Goal: Entertainment & Leisure: Consume media (video, audio)

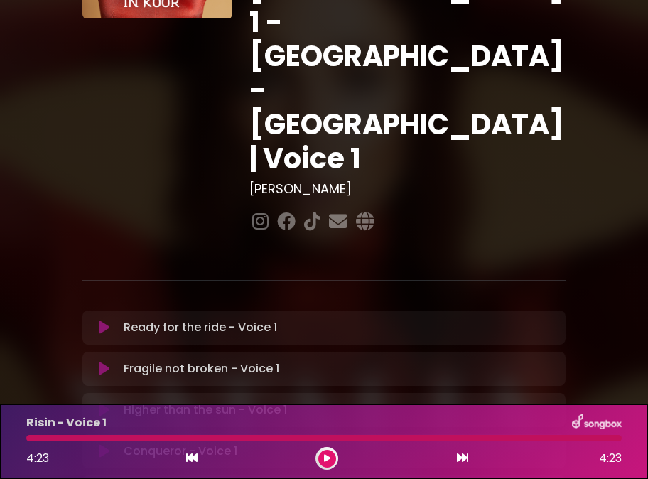
scroll to position [213, 0]
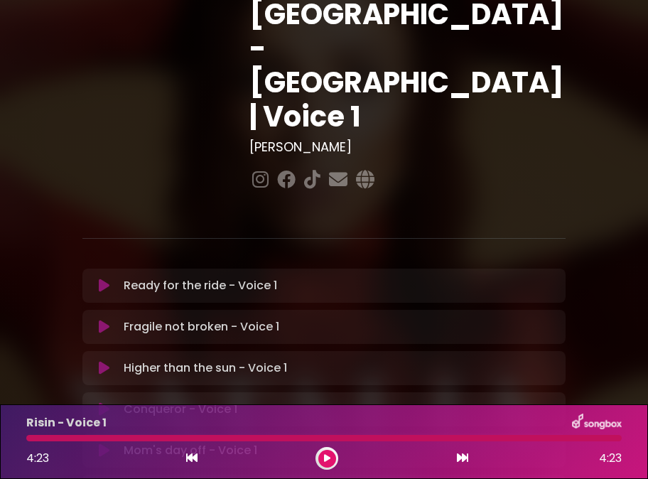
click at [97, 279] on button at bounding box center [104, 286] width 27 height 14
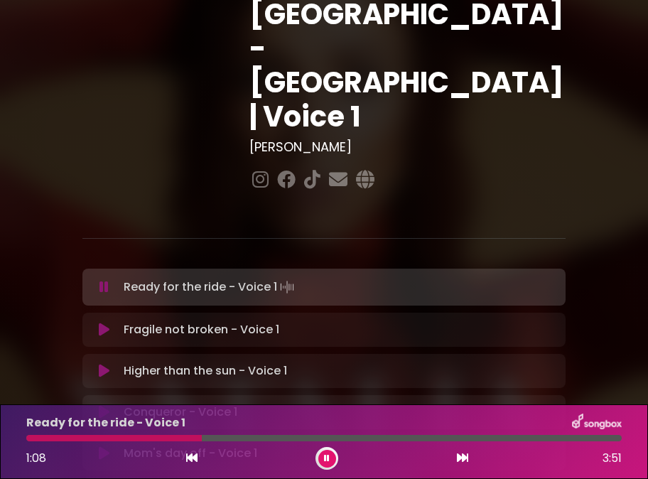
click at [187, 438] on div at bounding box center [114, 438] width 176 height 6
click at [173, 439] on div at bounding box center [109, 438] width 166 height 6
click at [173, 439] on div at bounding box center [111, 438] width 171 height 6
click at [173, 439] on div at bounding box center [110, 438] width 168 height 6
click at [323, 463] on button at bounding box center [327, 459] width 18 height 18
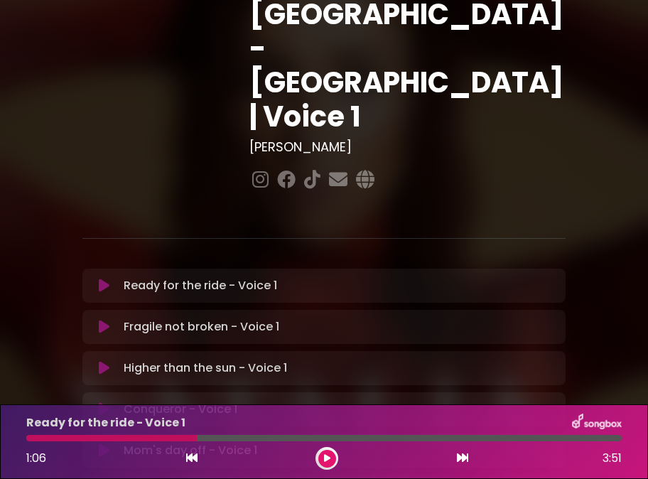
click at [179, 439] on div at bounding box center [111, 438] width 171 height 6
click at [329, 456] on icon at bounding box center [327, 458] width 6 height 9
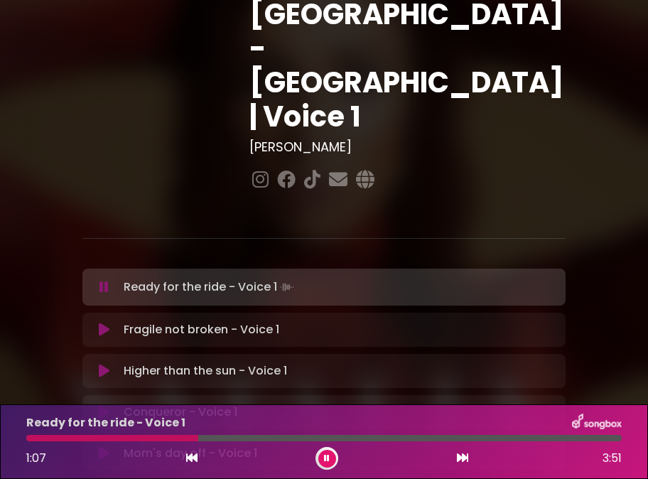
click at [171, 443] on div "Ready for the ride - Voice 1 1:07 3:51" at bounding box center [324, 442] width 613 height 56
click at [170, 436] on div at bounding box center [114, 438] width 177 height 6
click at [170, 436] on div at bounding box center [112, 438] width 173 height 6
click at [178, 439] on div at bounding box center [115, 438] width 178 height 6
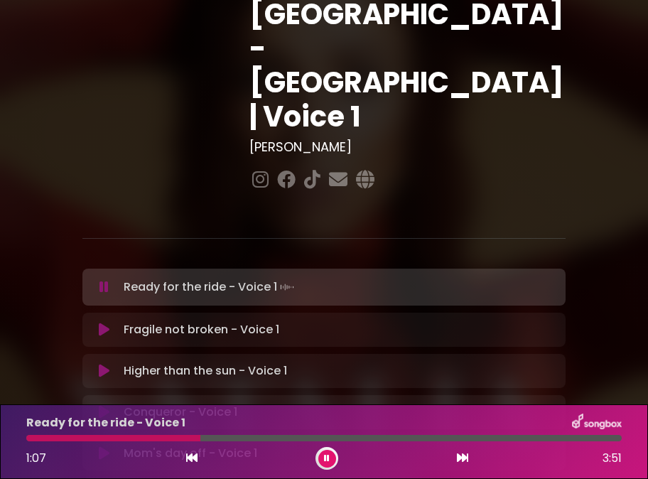
click at [176, 438] on div at bounding box center [113, 438] width 174 height 6
click at [176, 438] on div at bounding box center [110, 438] width 169 height 6
click at [179, 440] on div at bounding box center [110, 438] width 168 height 6
click at [179, 440] on div at bounding box center [109, 438] width 166 height 6
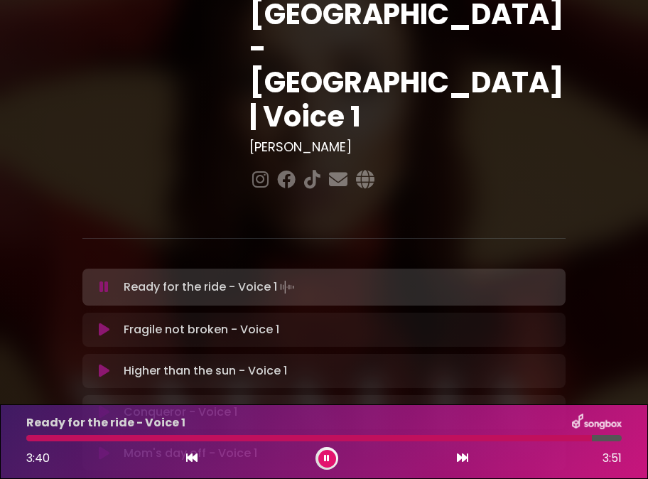
drag, startPoint x: 323, startPoint y: 456, endPoint x: 313, endPoint y: 460, distance: 10.8
click at [324, 455] on button at bounding box center [327, 459] width 18 height 18
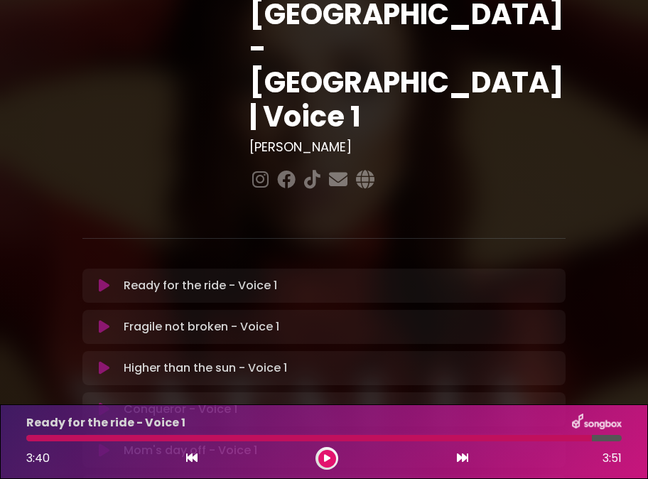
click at [105, 279] on icon at bounding box center [104, 286] width 11 height 14
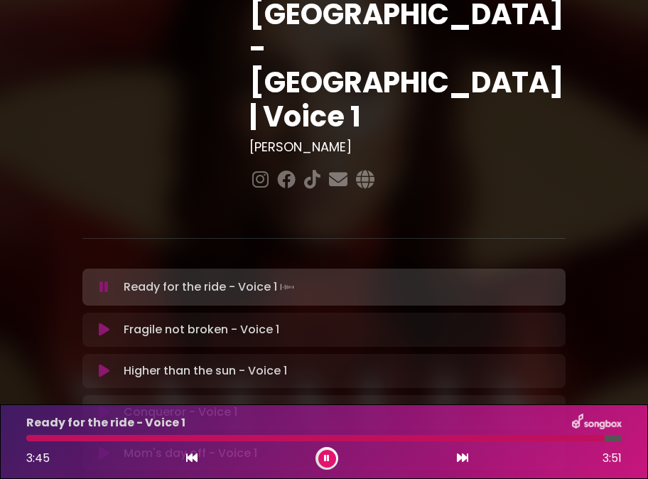
click at [193, 456] on icon at bounding box center [191, 457] width 11 height 11
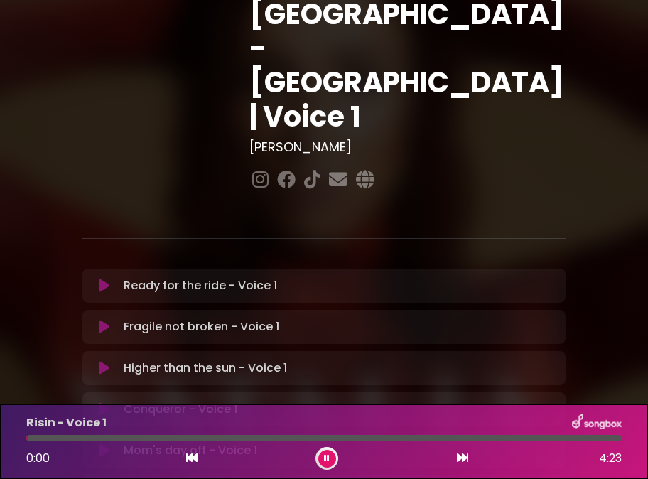
click at [464, 457] on icon at bounding box center [462, 457] width 11 height 11
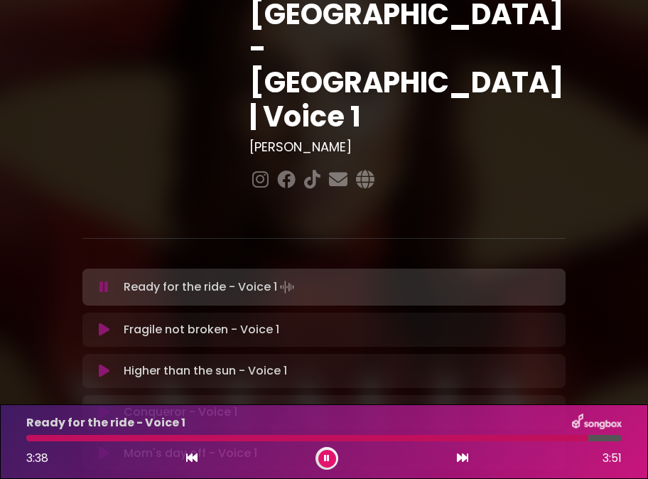
click at [331, 456] on button at bounding box center [327, 459] width 18 height 18
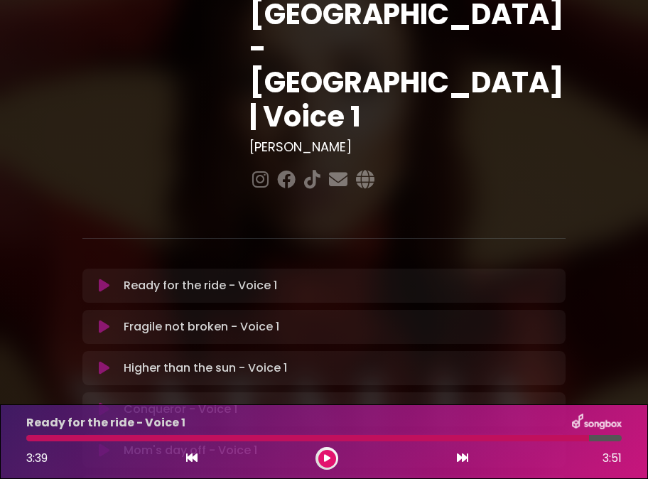
click at [104, 279] on icon at bounding box center [104, 286] width 11 height 14
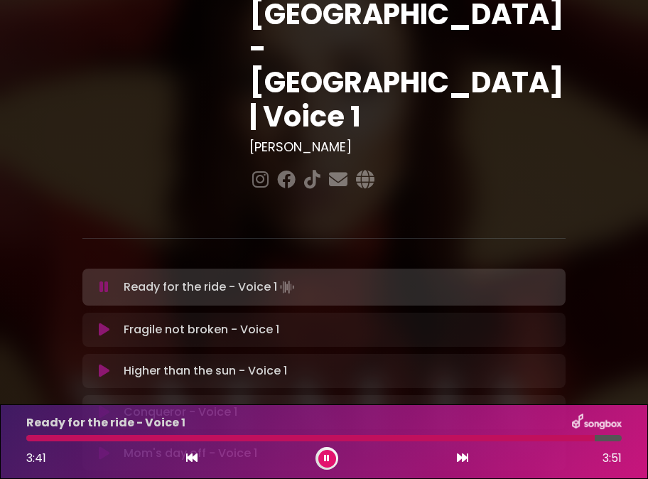
click at [199, 459] on div "3:41 3:51" at bounding box center [324, 458] width 613 height 23
click at [193, 457] on icon at bounding box center [191, 457] width 11 height 11
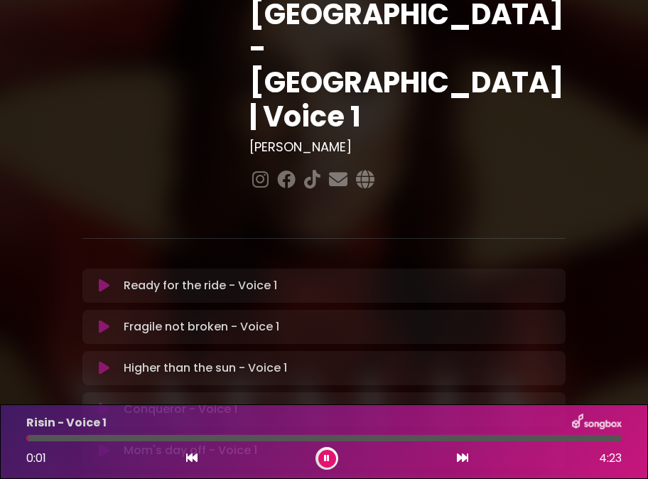
click at [458, 457] on icon at bounding box center [462, 457] width 11 height 11
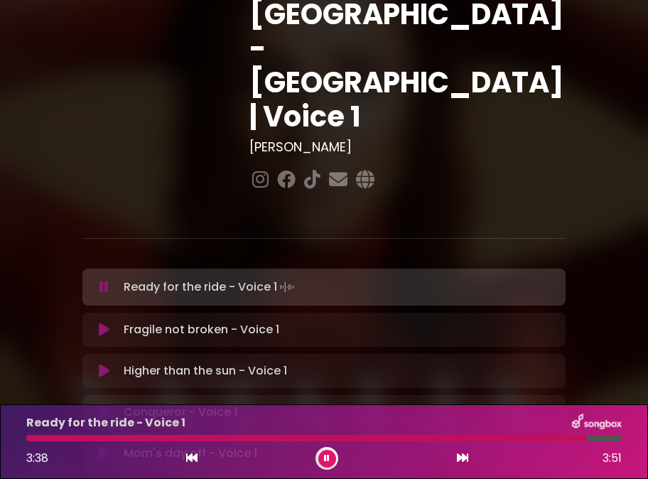
click at [326, 458] on icon at bounding box center [327, 458] width 6 height 9
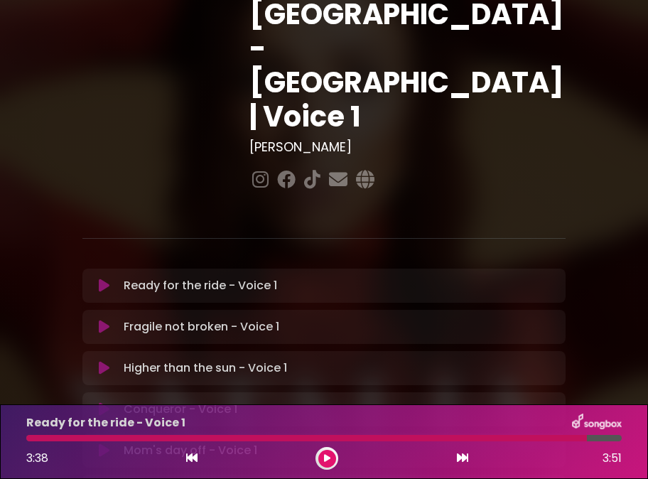
click at [101, 320] on icon at bounding box center [104, 327] width 11 height 14
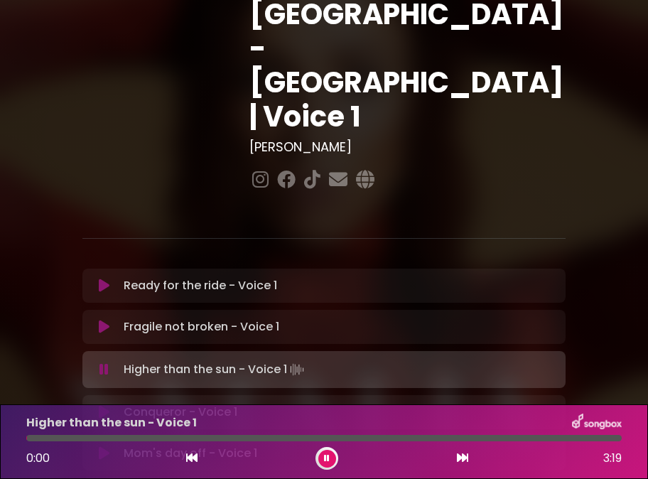
click at [195, 463] on icon at bounding box center [191, 457] width 11 height 11
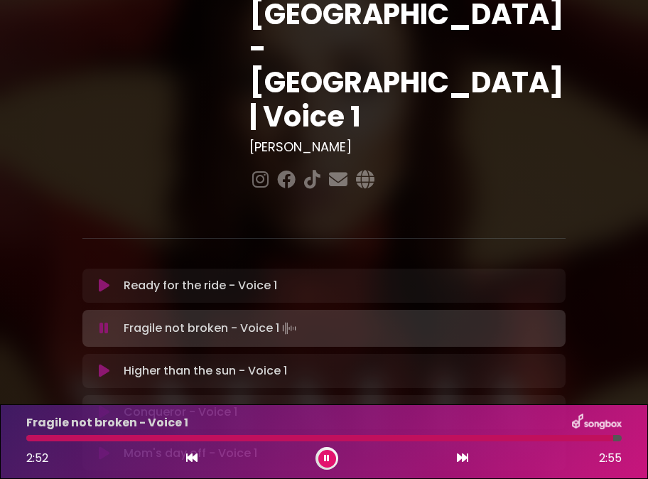
click at [324, 456] on icon at bounding box center [327, 458] width 6 height 9
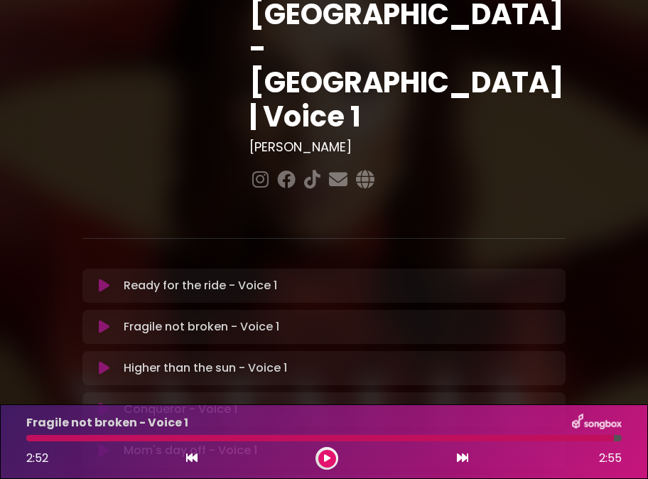
click at [103, 361] on icon at bounding box center [104, 368] width 11 height 14
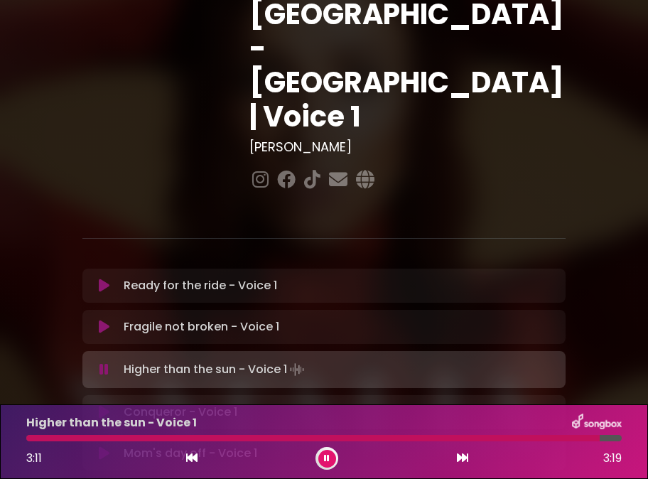
click at [322, 449] on div at bounding box center [327, 458] width 23 height 23
click at [326, 461] on icon at bounding box center [327, 458] width 6 height 9
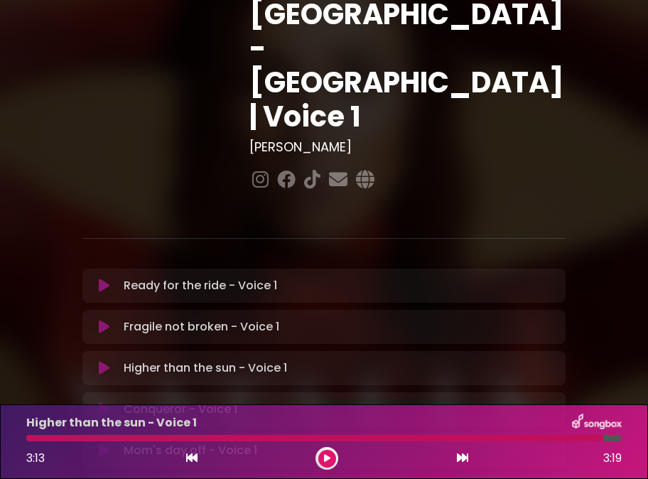
click at [104, 402] on icon at bounding box center [104, 409] width 11 height 14
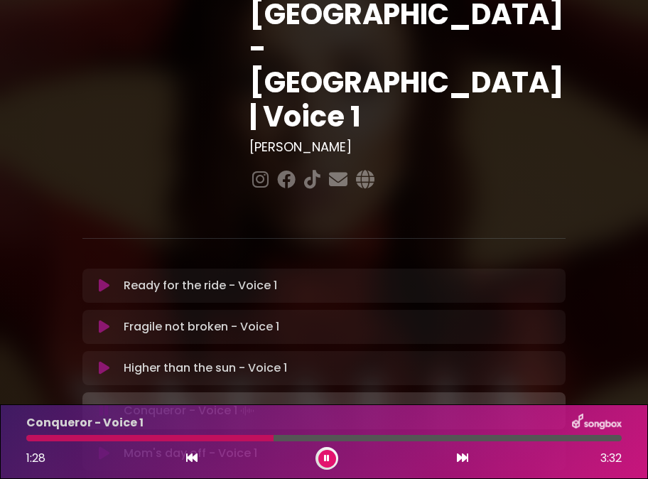
click at [102, 433] on div "Conqueror - Voice 1 1:28 3:32" at bounding box center [324, 442] width 613 height 56
click at [105, 437] on div at bounding box center [150, 438] width 249 height 6
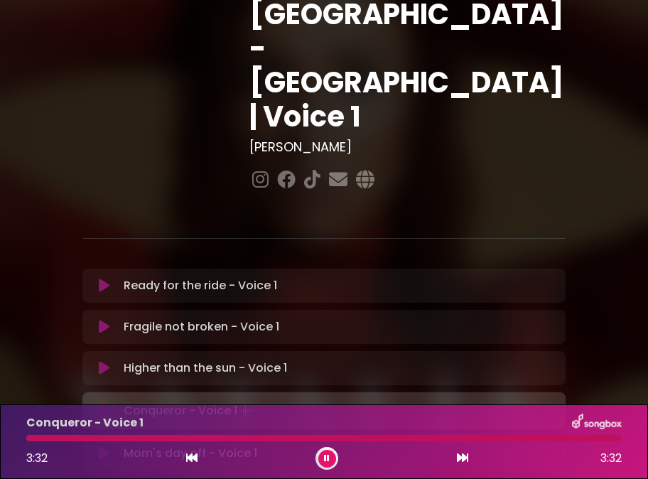
click at [325, 457] on icon at bounding box center [327, 458] width 6 height 9
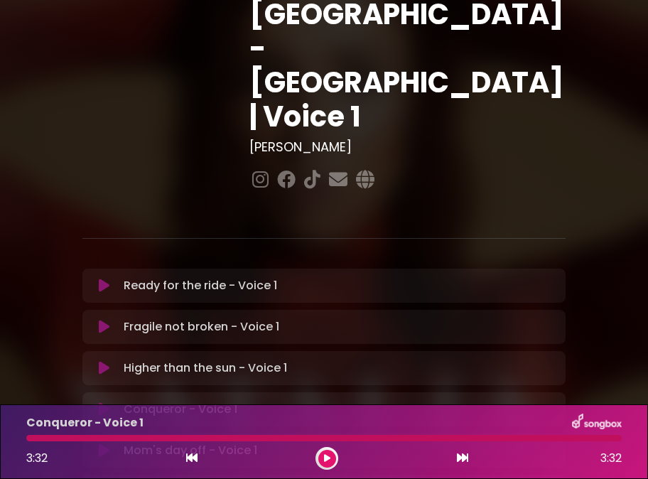
click at [105, 444] on icon at bounding box center [104, 451] width 11 height 14
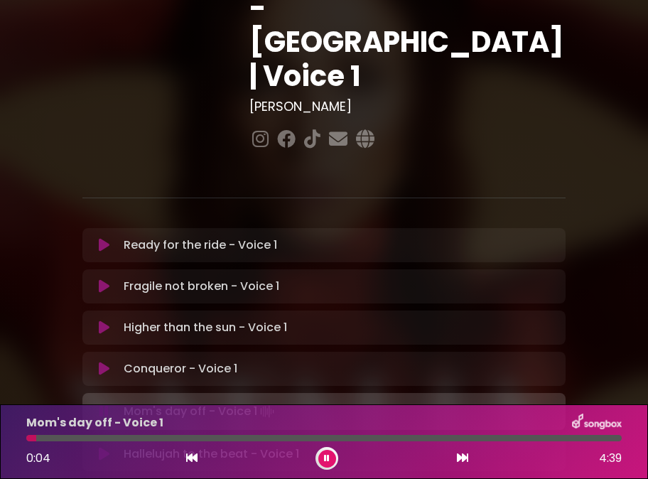
scroll to position [228, 0]
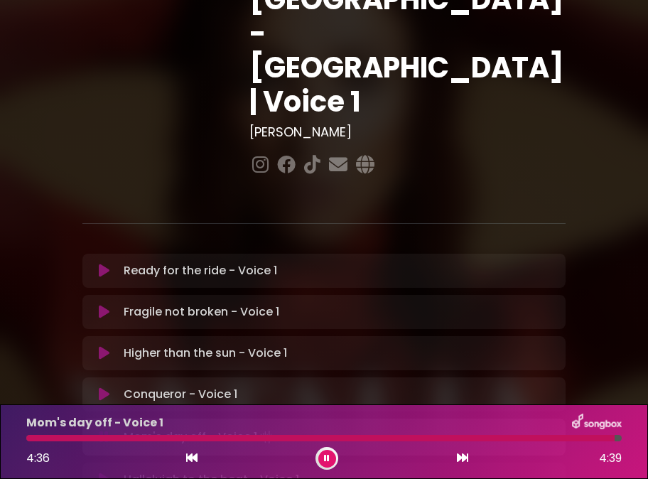
click at [324, 458] on icon at bounding box center [327, 458] width 6 height 9
click at [101, 470] on icon at bounding box center [104, 477] width 11 height 14
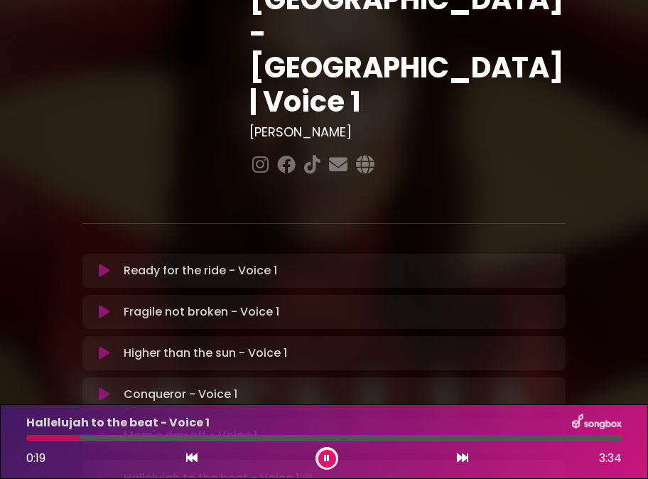
click at [102, 471] on icon at bounding box center [104, 478] width 9 height 14
click at [37, 439] on div at bounding box center [53, 438] width 55 height 6
click at [42, 439] on div at bounding box center [53, 438] width 55 height 6
click at [41, 439] on div at bounding box center [53, 438] width 55 height 6
click at [325, 458] on icon at bounding box center [327, 458] width 6 height 9
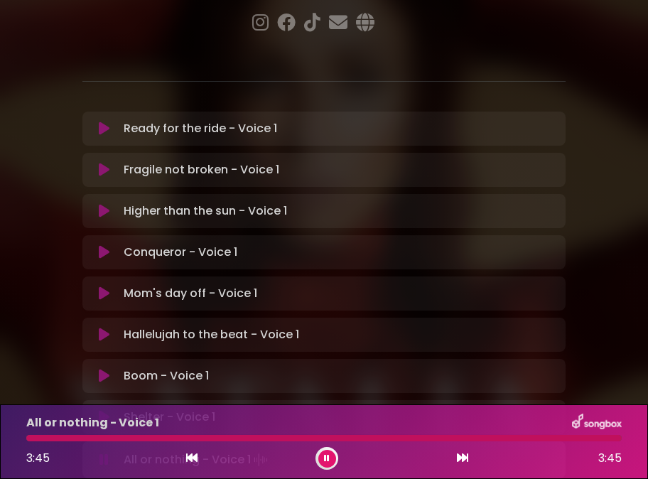
scroll to position [439, 0]
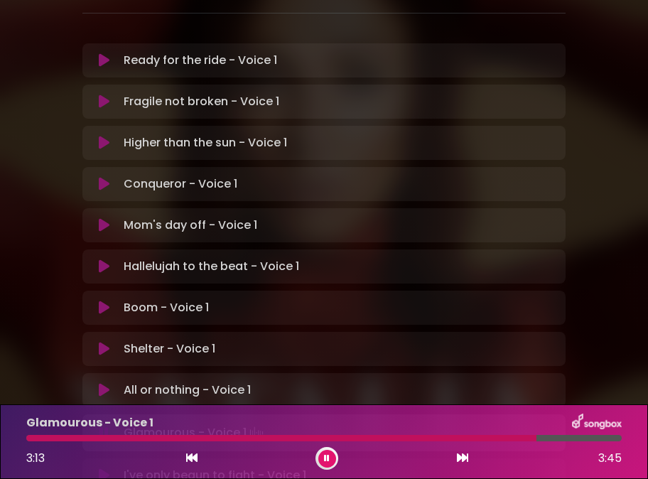
click at [331, 458] on button at bounding box center [327, 459] width 18 height 18
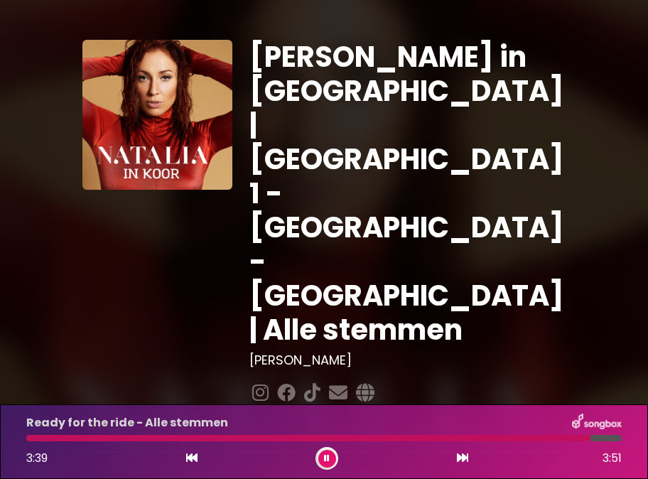
click at [324, 458] on icon at bounding box center [327, 458] width 6 height 9
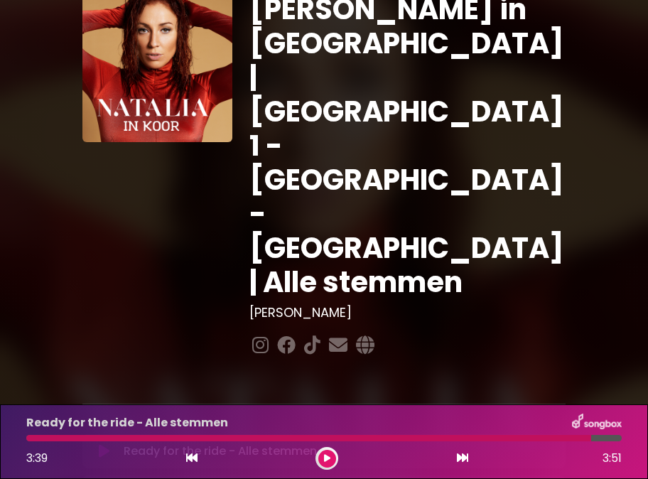
scroll to position [71, 0]
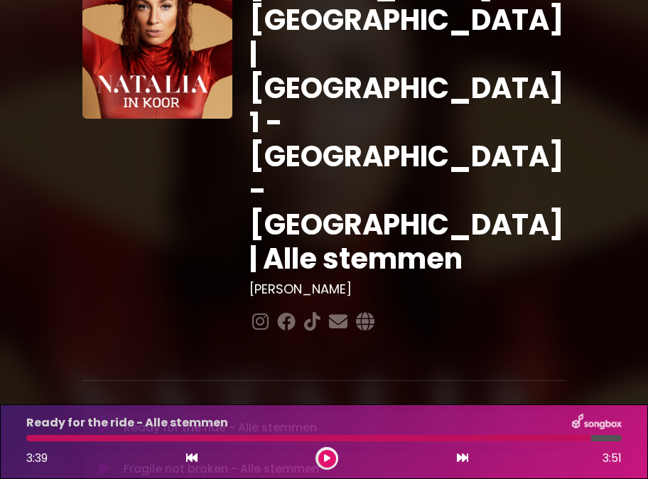
click at [104, 462] on icon at bounding box center [104, 469] width 11 height 14
click at [329, 455] on icon at bounding box center [327, 458] width 6 height 9
click at [327, 462] on icon at bounding box center [327, 458] width 6 height 9
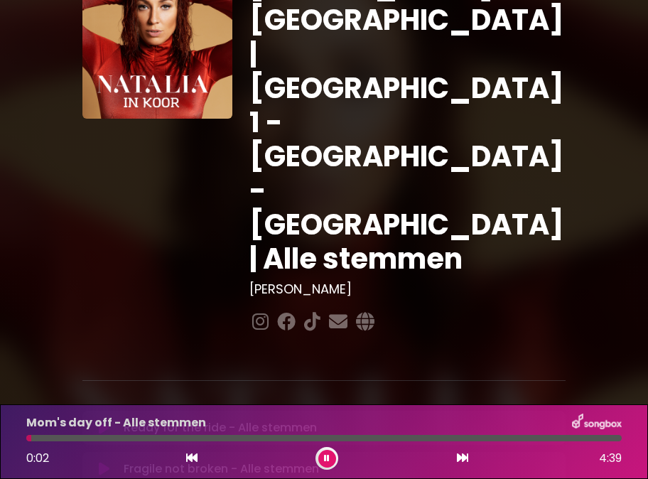
click at [323, 458] on button at bounding box center [327, 459] width 18 height 18
click at [104, 421] on icon at bounding box center [104, 428] width 11 height 14
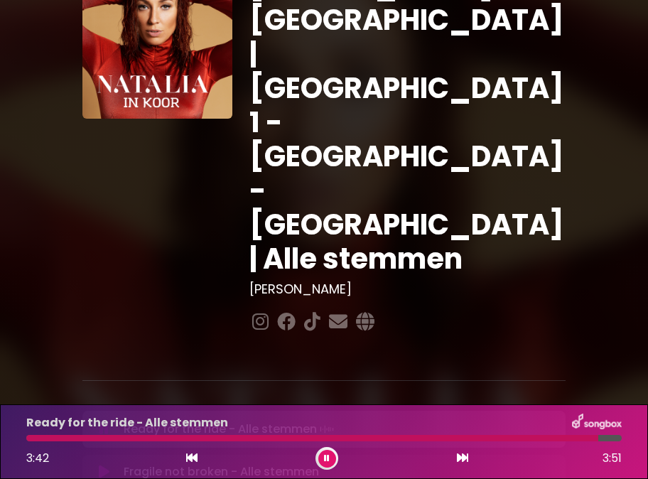
click at [321, 459] on button at bounding box center [327, 459] width 18 height 18
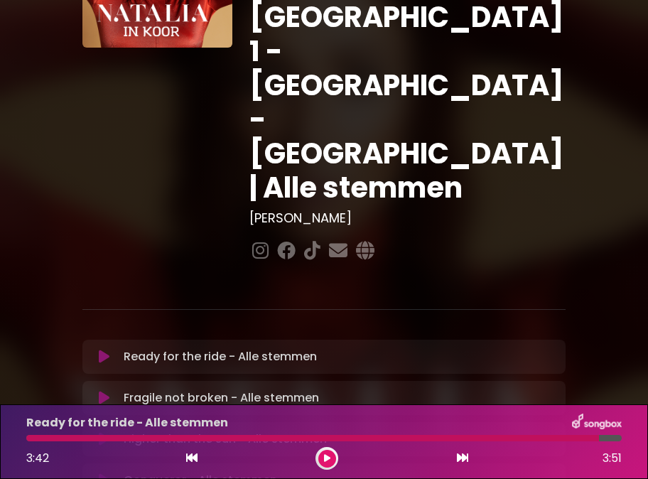
scroll to position [213, 0]
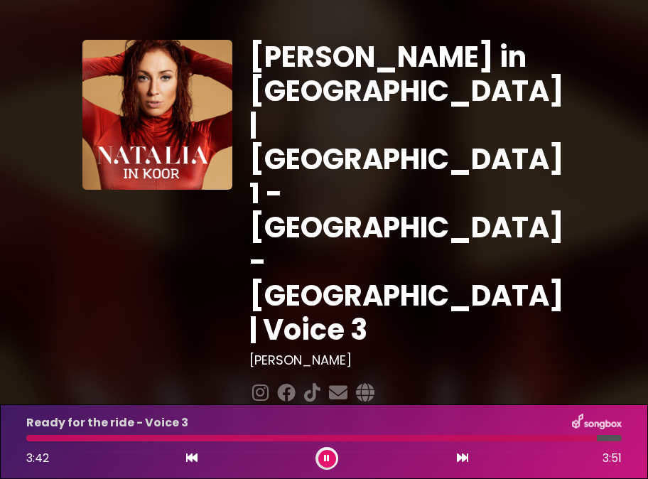
click at [324, 461] on icon at bounding box center [327, 458] width 6 height 9
click at [327, 459] on icon at bounding box center [327, 458] width 6 height 9
click at [327, 457] on icon at bounding box center [327, 458] width 6 height 9
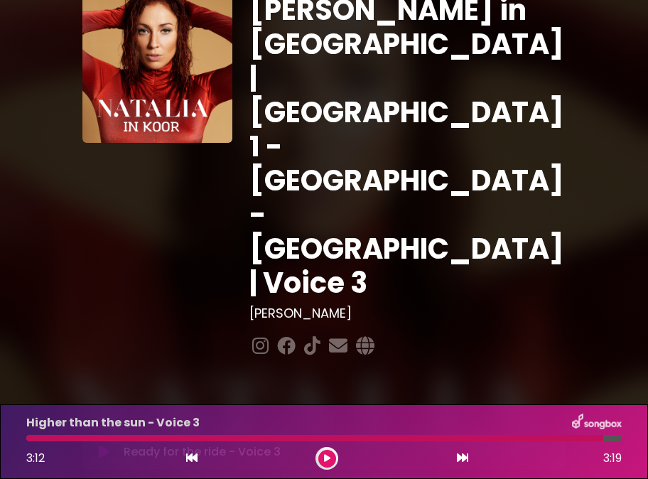
scroll to position [71, 0]
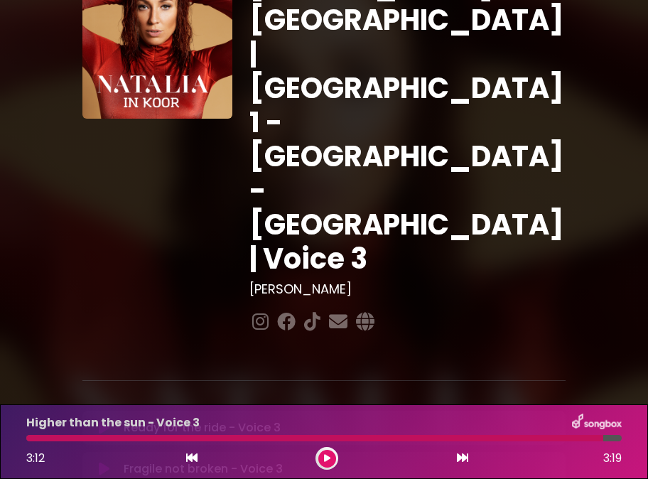
drag, startPoint x: 105, startPoint y: 345, endPoint x: 132, endPoint y: 360, distance: 30.9
click at [437, 437] on div at bounding box center [305, 438] width 559 height 6
click at [411, 436] on div at bounding box center [324, 438] width 596 height 6
click at [390, 438] on div at bounding box center [302, 438] width 552 height 6
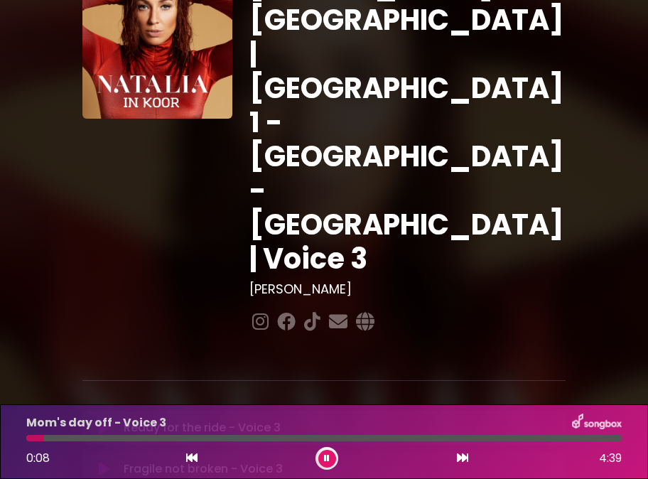
click at [336, 458] on button at bounding box center [327, 459] width 18 height 18
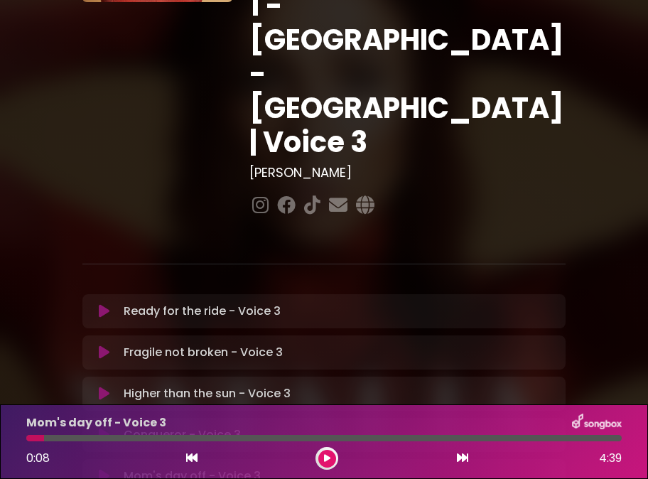
scroll to position [213, 0]
